Goal: Task Accomplishment & Management: Manage account settings

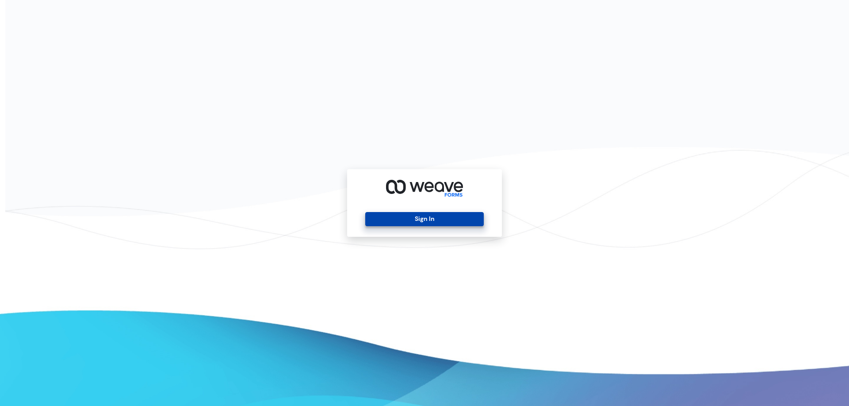
click at [433, 213] on button "Sign In" at bounding box center [424, 219] width 118 height 14
click at [400, 224] on button "Sign In" at bounding box center [424, 219] width 118 height 14
